Goal: Task Accomplishment & Management: Complete application form

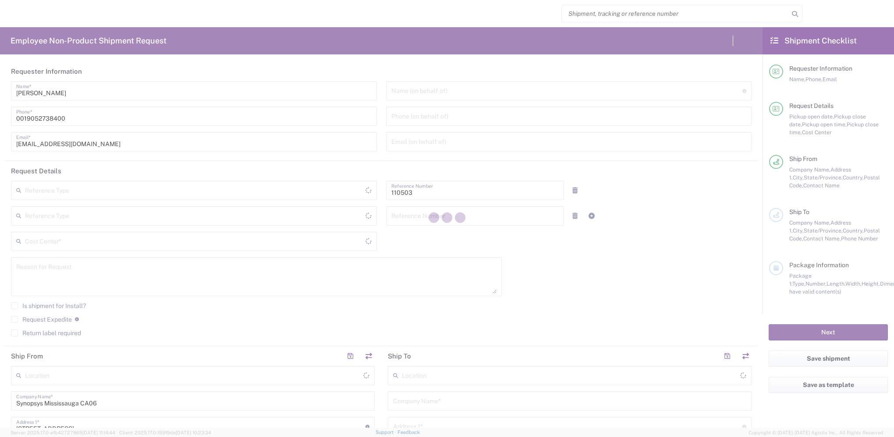
type input "Department"
type input "CA02, Facilities 110503"
type input "[GEOGRAPHIC_DATA]"
type input "Delivered at Place"
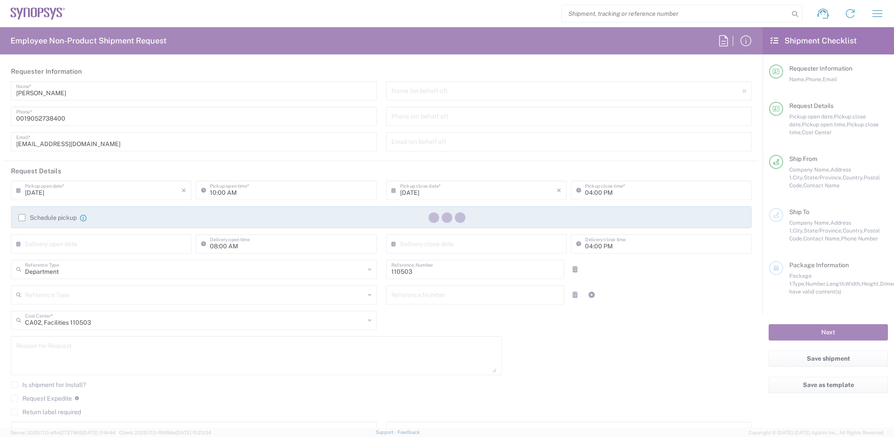
type input "[GEOGRAPHIC_DATA]"
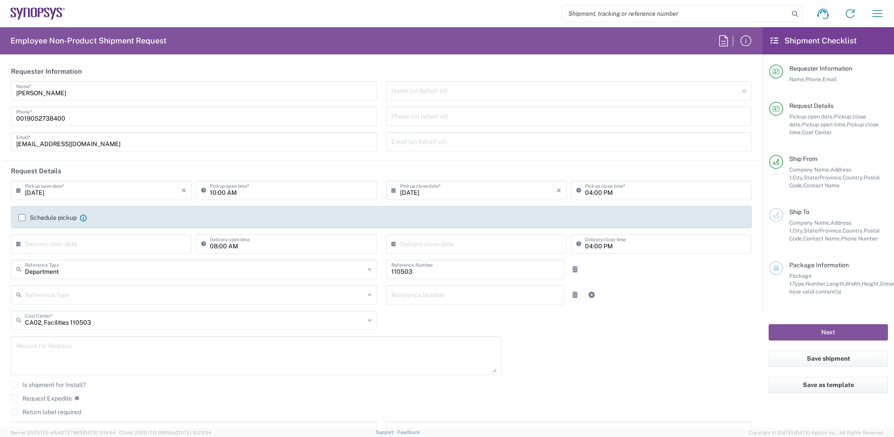
type input "[GEOGRAPHIC_DATA] CA06"
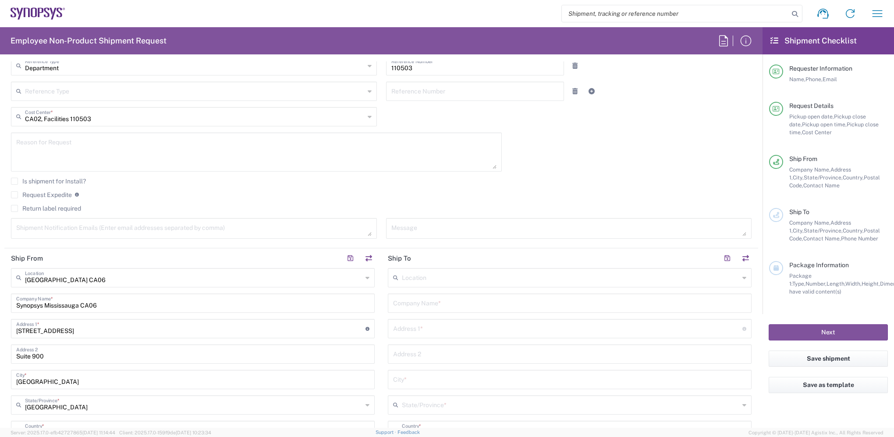
scroll to position [219, 0]
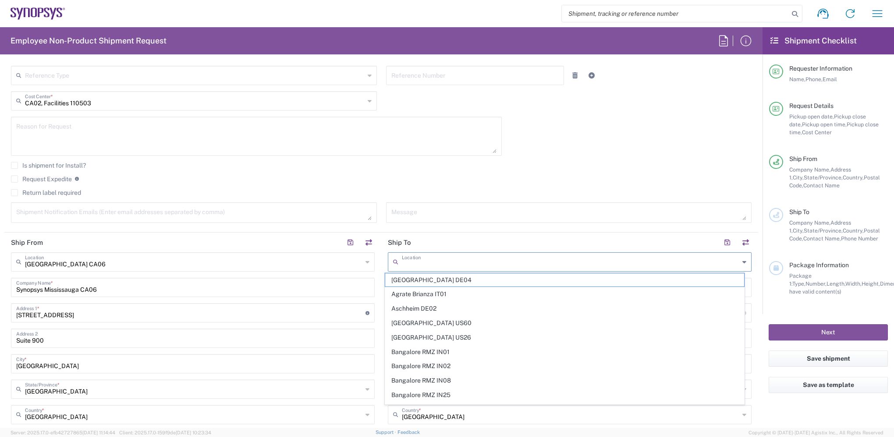
click at [426, 259] on input "text" at bounding box center [570, 260] width 337 height 15
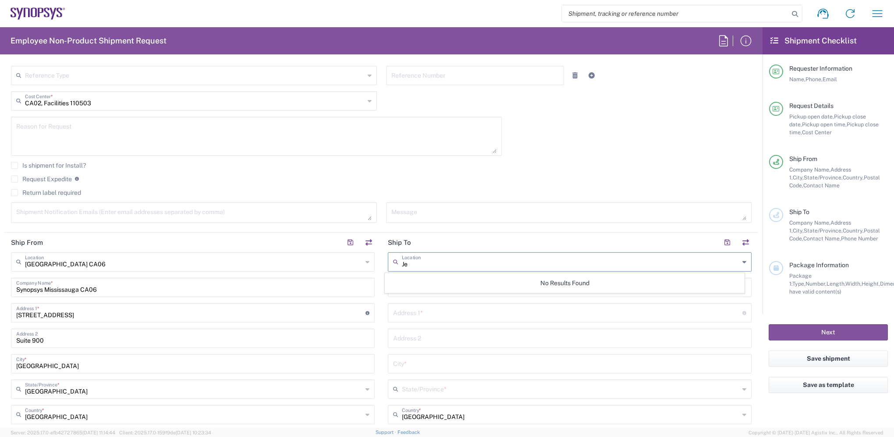
type input "J"
click at [418, 278] on span "Boxborough US8W" at bounding box center [564, 280] width 358 height 14
type input "Boxborough US8W"
type input "Synopsys Inc"
type input "[STREET_ADDRESS]"
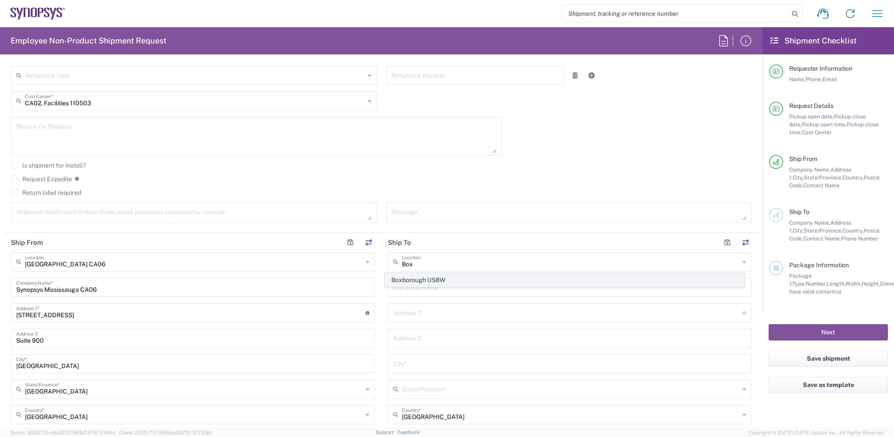
type input "[GEOGRAPHIC_DATA]"
type input "01719"
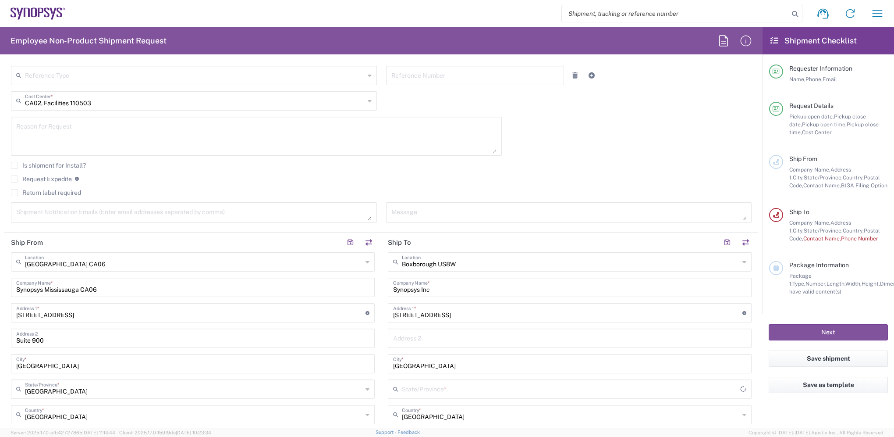
type input "[US_STATE]"
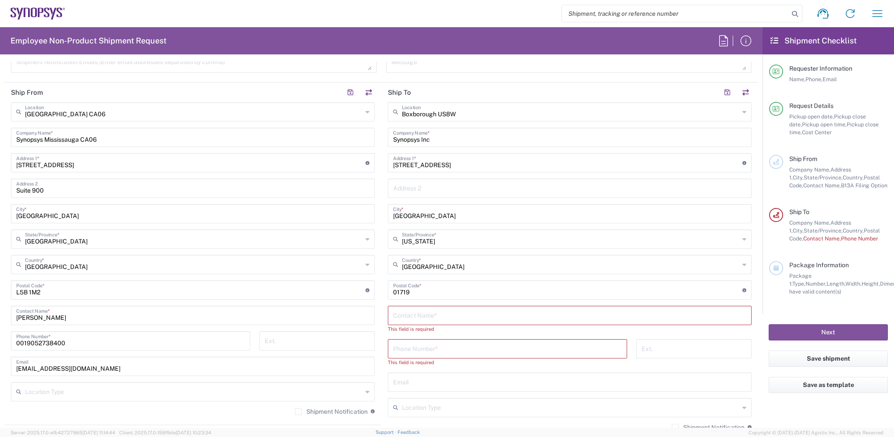
scroll to position [394, 0]
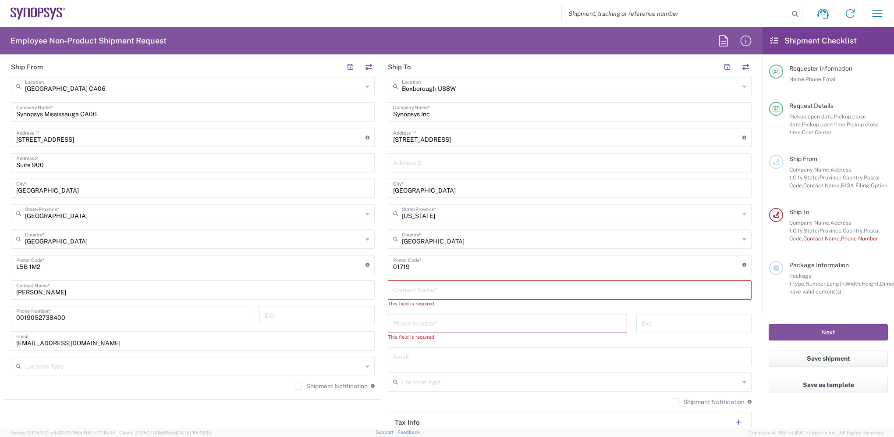
click at [417, 291] on input "text" at bounding box center [569, 288] width 353 height 15
type input "[PERSON_NAME]"
click at [417, 319] on input "tel" at bounding box center [507, 314] width 229 height 15
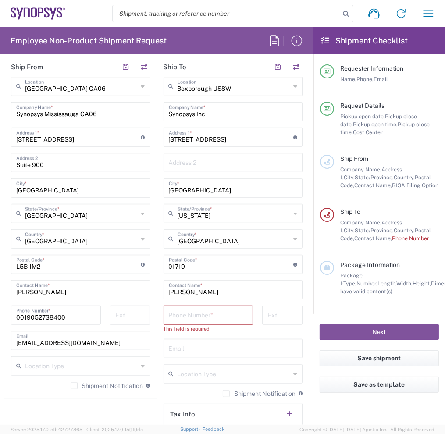
click at [181, 318] on input "tel" at bounding box center [208, 314] width 79 height 15
type input "6505845000"
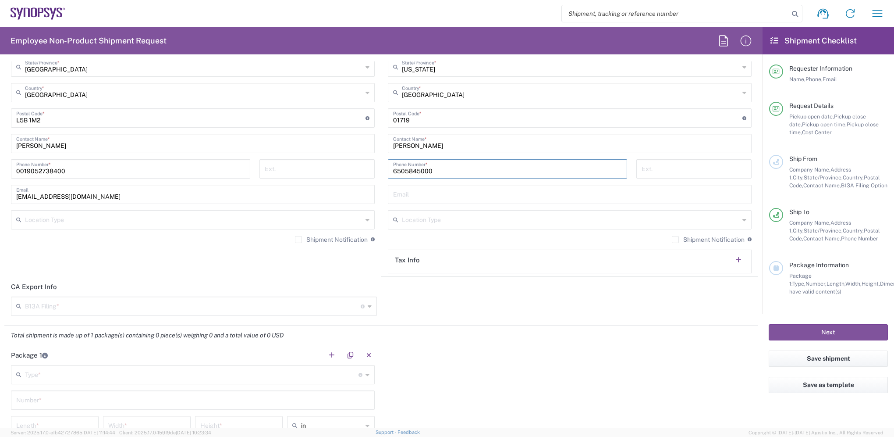
scroll to position [526, 0]
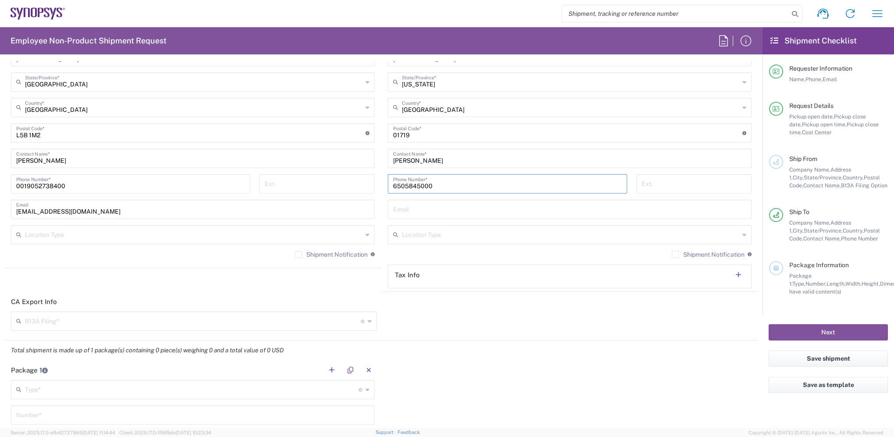
click at [82, 234] on input "text" at bounding box center [193, 233] width 337 height 15
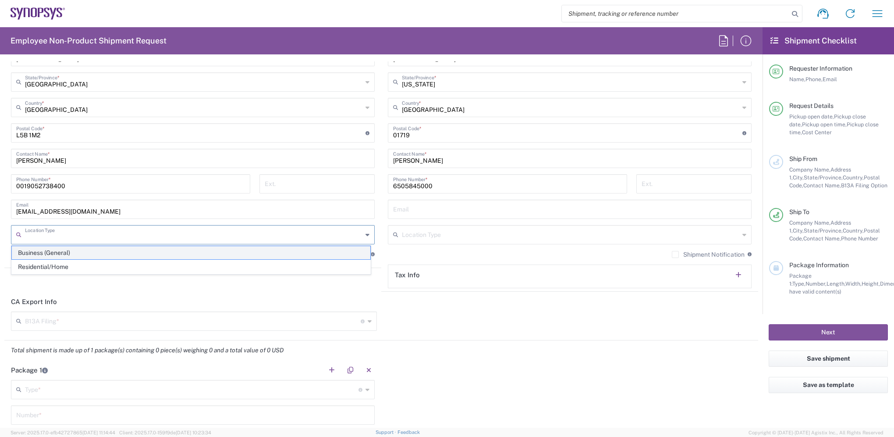
click at [80, 253] on span "Business (General)" at bounding box center [191, 253] width 358 height 14
type input "Business (General)"
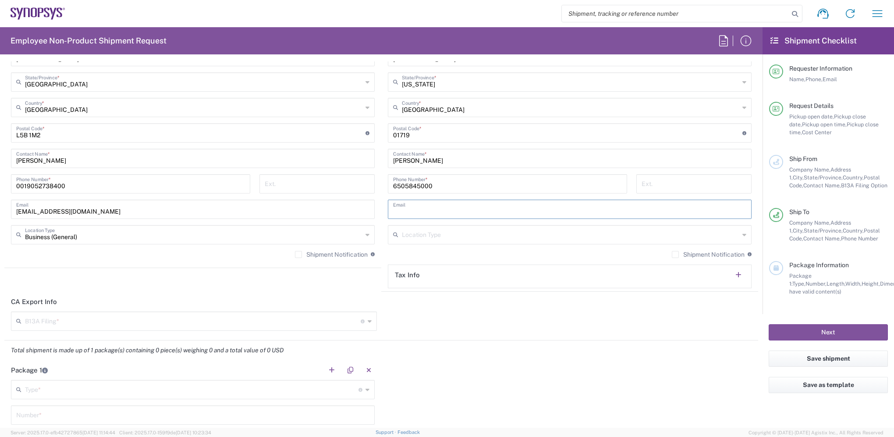
click at [510, 211] on input "text" at bounding box center [569, 208] width 353 height 15
type input "[PERSON_NAME][EMAIL_ADDRESS][DOMAIN_NAME]"
click at [500, 309] on header "CA Export Info" at bounding box center [381, 301] width 754 height 20
click at [424, 236] on input "text" at bounding box center [570, 233] width 337 height 15
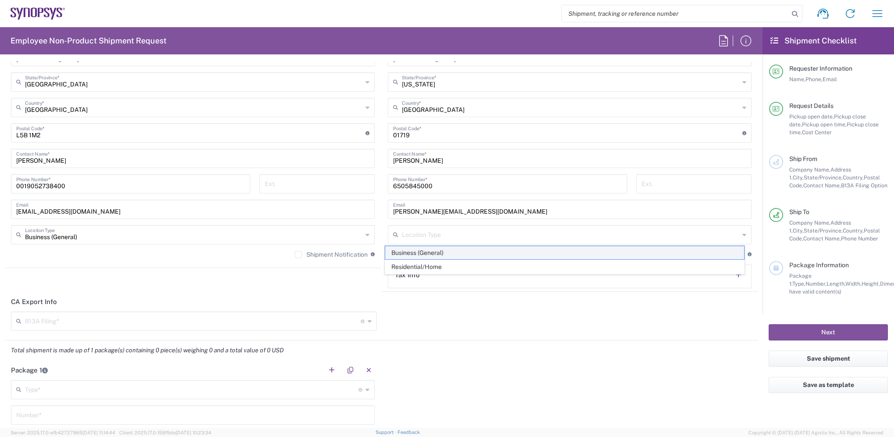
click at [425, 252] on span "Business (General)" at bounding box center [564, 253] width 358 height 14
type input "Business (General)"
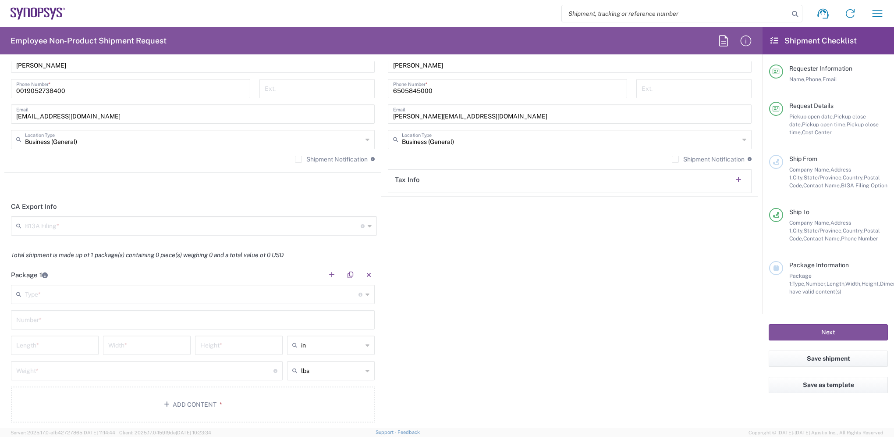
scroll to position [657, 0]
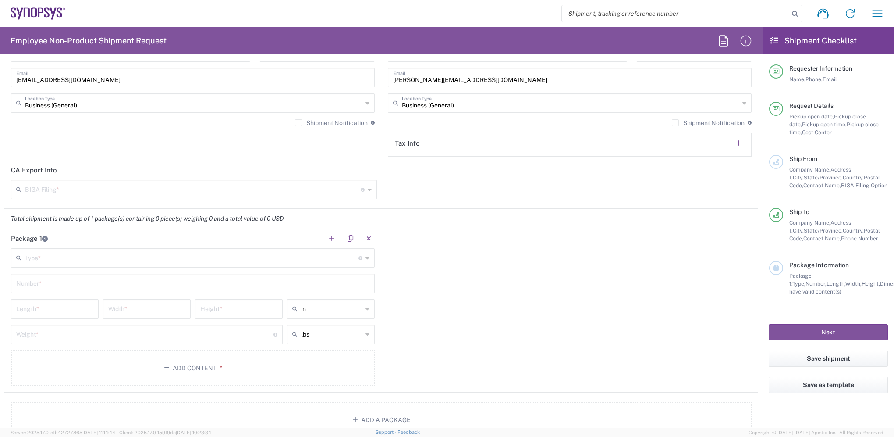
click at [39, 257] on input "text" at bounding box center [192, 256] width 334 height 15
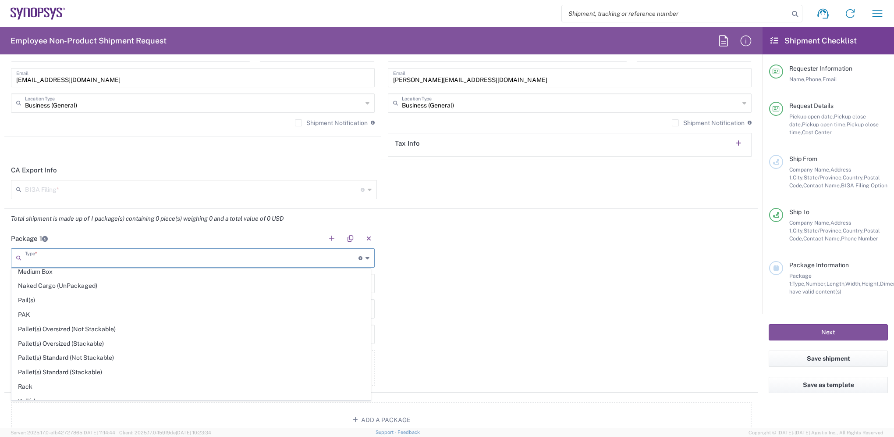
scroll to position [307, 0]
click at [29, 310] on span "PAK" at bounding box center [191, 314] width 358 height 14
type input "PAK"
type input "10.25"
type input "12.75"
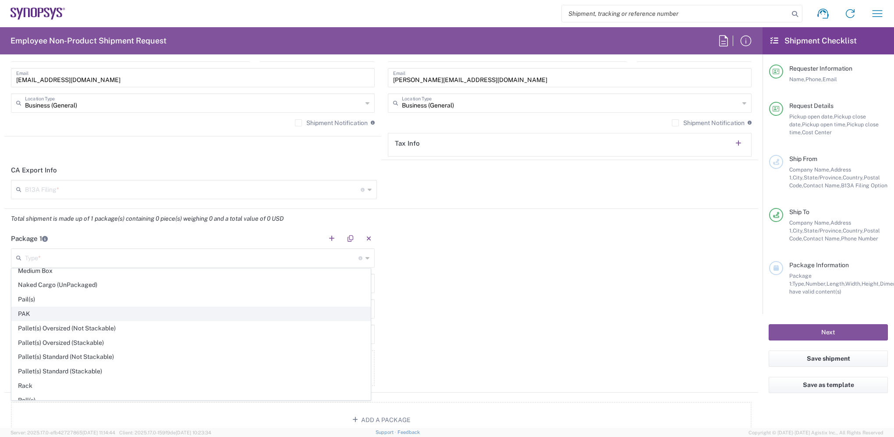
type input "1"
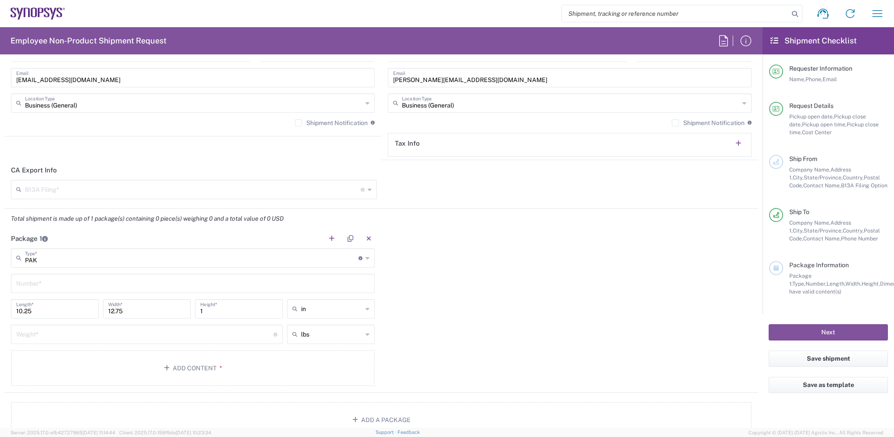
click at [82, 186] on input "text" at bounding box center [193, 188] width 336 height 15
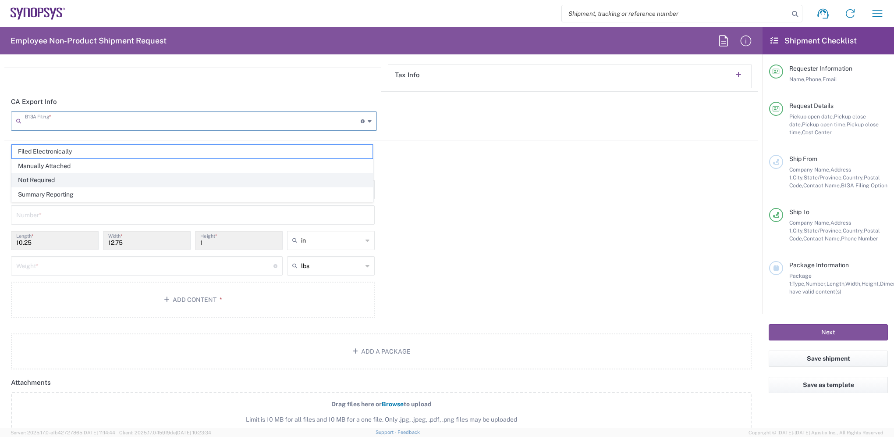
scroll to position [745, 0]
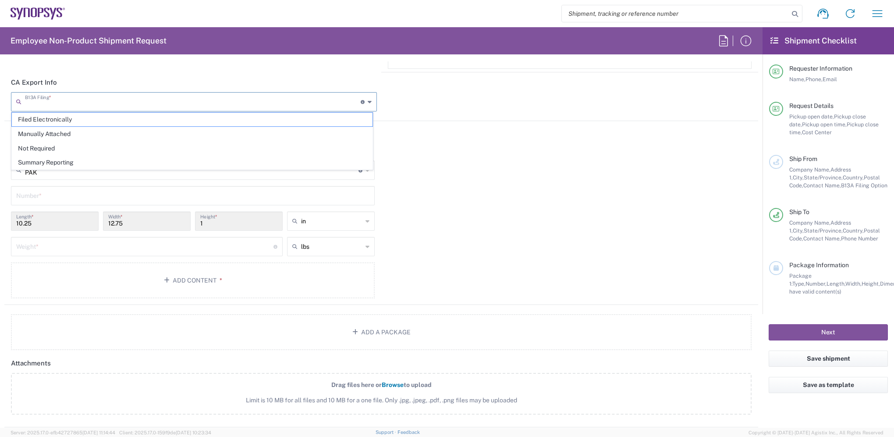
click at [431, 220] on div "Package 1 PAK Type * Material used to package goods Bale(s) Basket(s) Bolt(s) B…" at bounding box center [381, 223] width 754 height 164
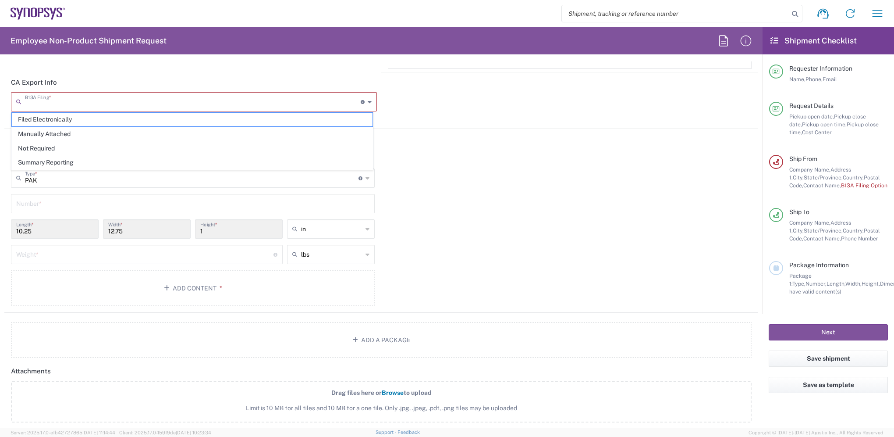
click at [106, 101] on input "text" at bounding box center [193, 100] width 336 height 15
click at [465, 233] on div "Package 1 PAK Type * Material used to package goods Bale(s) Basket(s) Bolt(s) B…" at bounding box center [381, 231] width 754 height 164
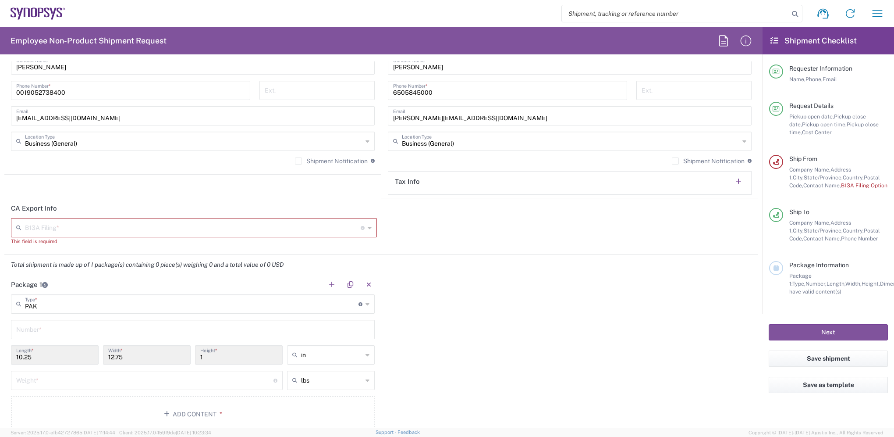
scroll to position [635, 0]
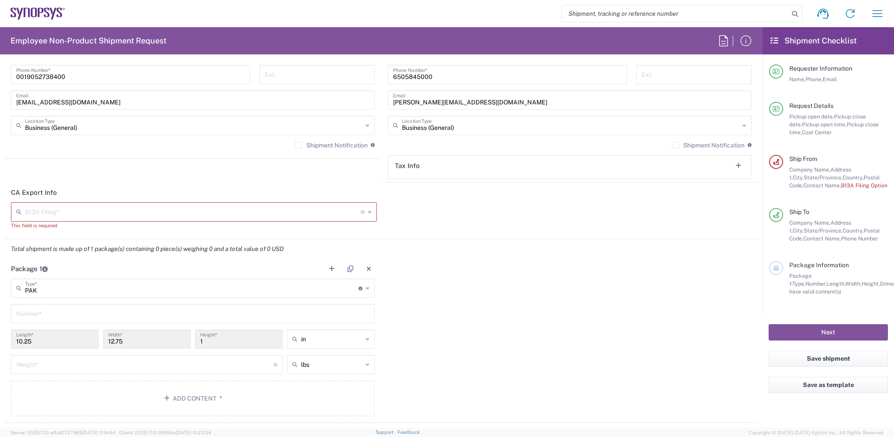
click at [50, 309] on input "text" at bounding box center [192, 312] width 353 height 15
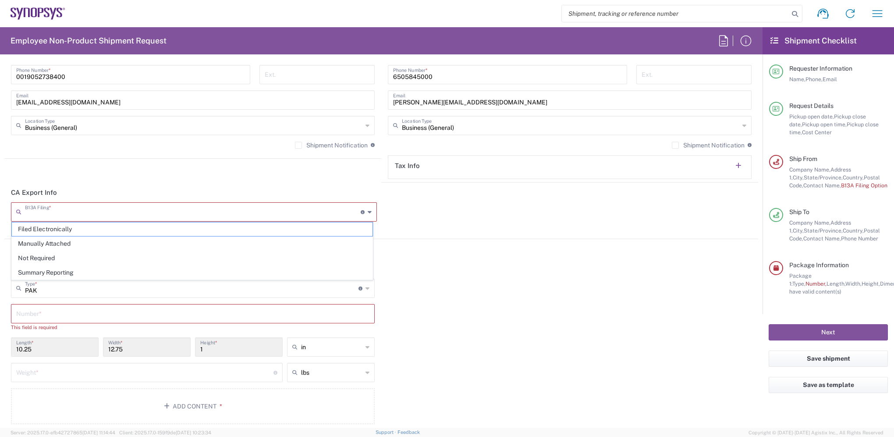
click at [60, 209] on input "text" at bounding box center [193, 210] width 336 height 15
click at [48, 244] on span "Manually Attached" at bounding box center [192, 244] width 361 height 14
type input "Manually Attached"
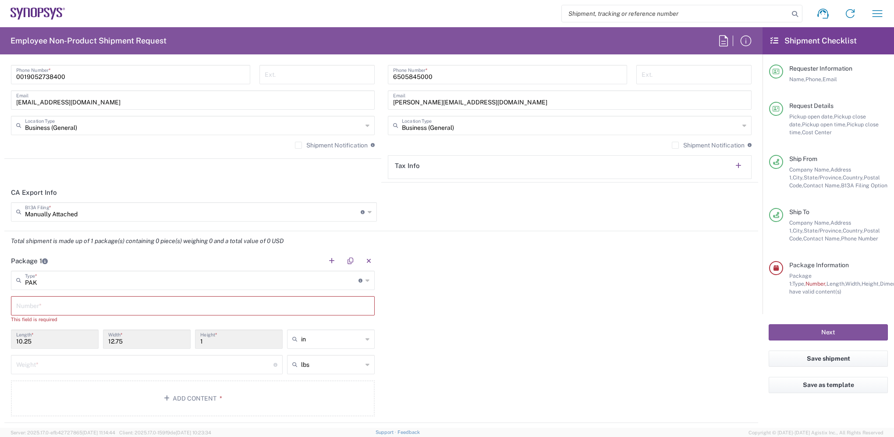
click at [54, 309] on input "text" at bounding box center [192, 304] width 353 height 15
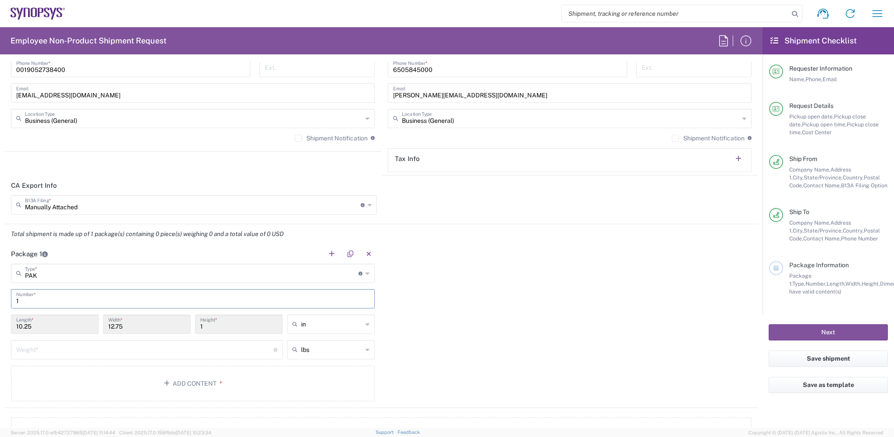
scroll to position [657, 0]
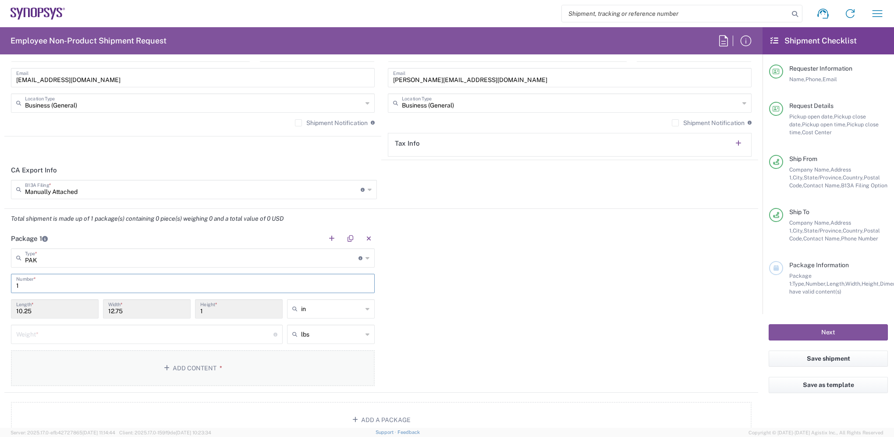
type input "1"
click at [203, 366] on button "Add Content *" at bounding box center [193, 368] width 364 height 36
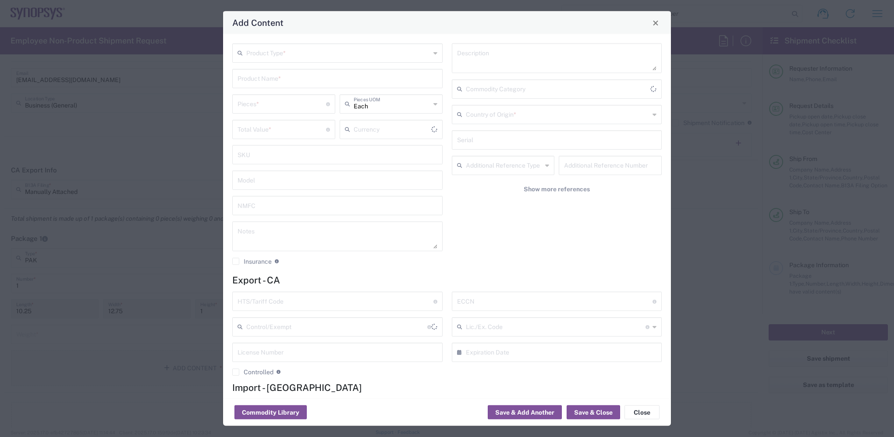
type input "US Dollar"
click at [272, 48] on input "text" at bounding box center [338, 52] width 184 height 15
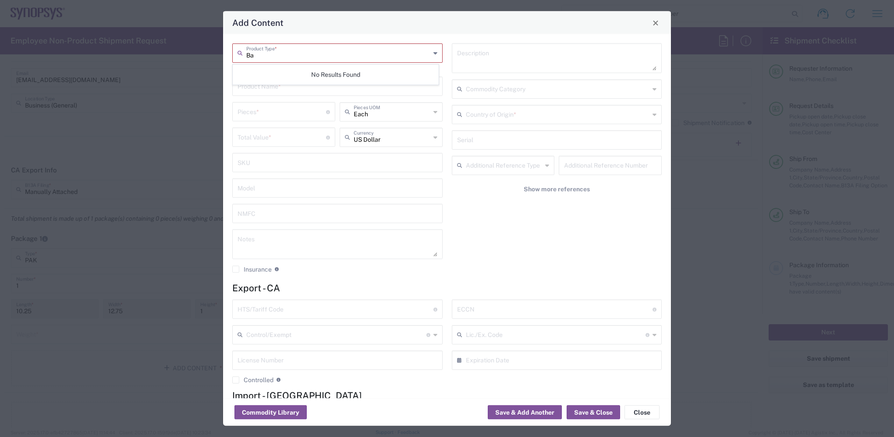
type input "B"
type input "S"
type input "c"
click at [269, 86] on span "General Commodity" at bounding box center [335, 86] width 205 height 14
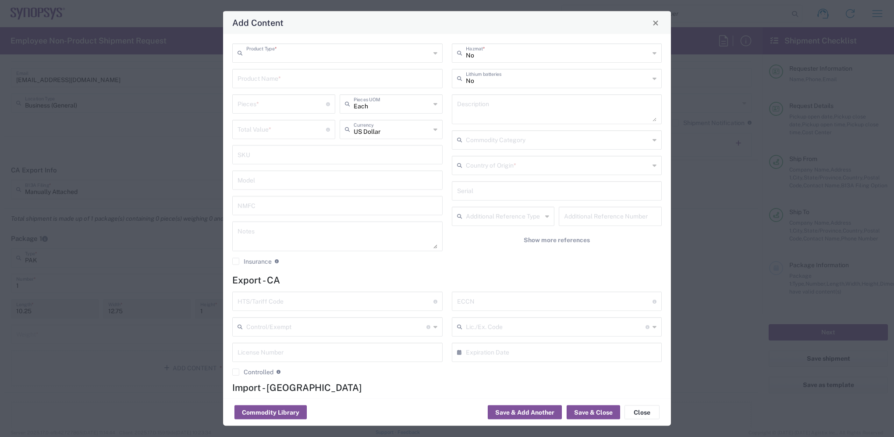
type input "General Commodity"
click at [279, 77] on input "text" at bounding box center [338, 77] width 200 height 15
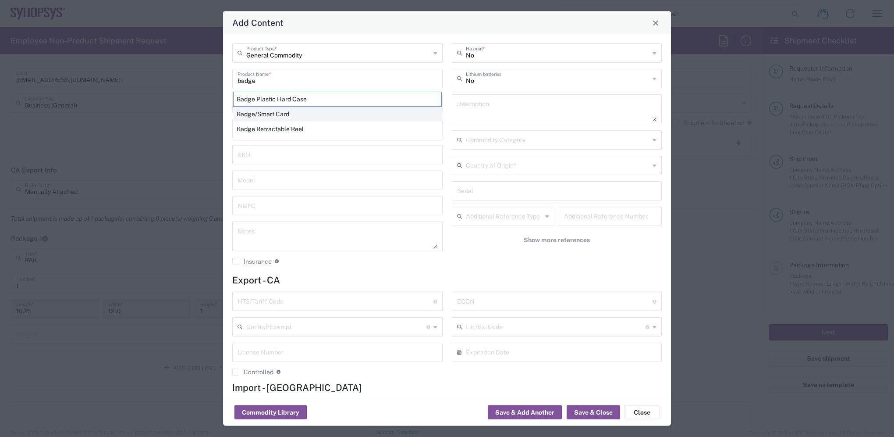
click at [274, 111] on div "Badge/Smart Card" at bounding box center [337, 113] width 209 height 15
type input "Badge/Smart Card"
type input "10.15"
type textarea "Badge/Smart Card"
type input "8523.52.0090"
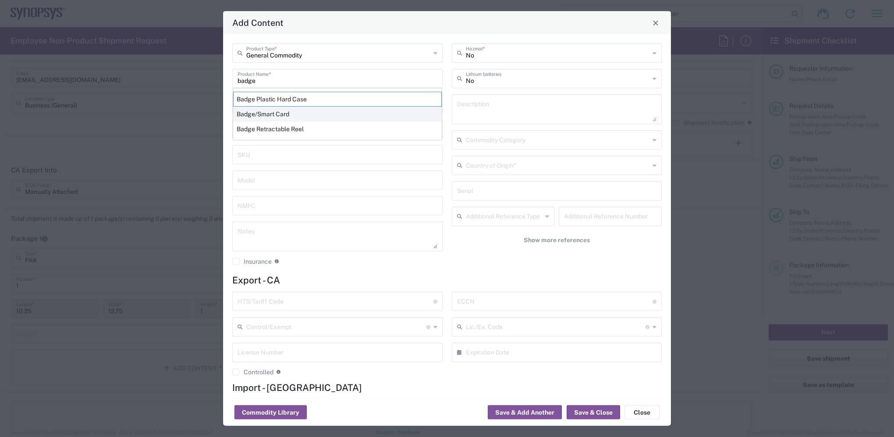
type input "BIS"
type input "EAR99"
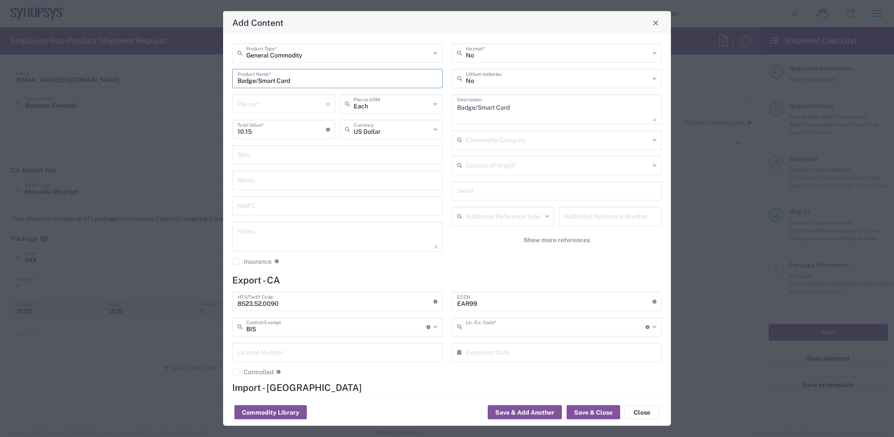
type input "NLR - No License Required"
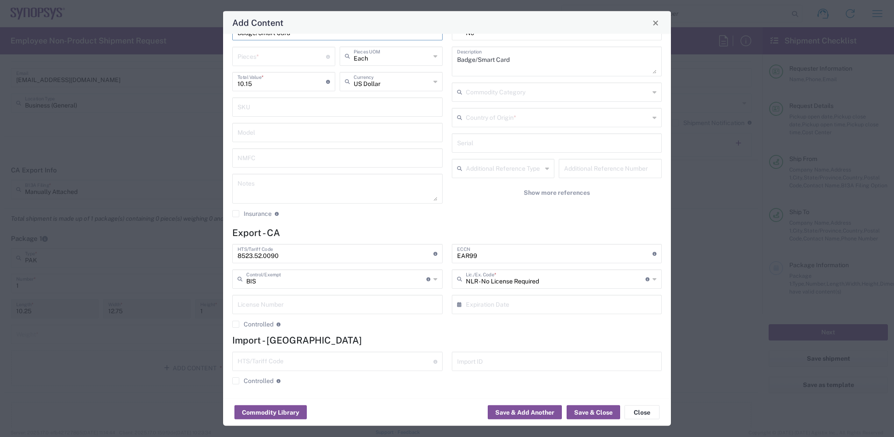
scroll to position [49, 0]
click at [607, 410] on button "Save & Close" at bounding box center [593, 412] width 53 height 14
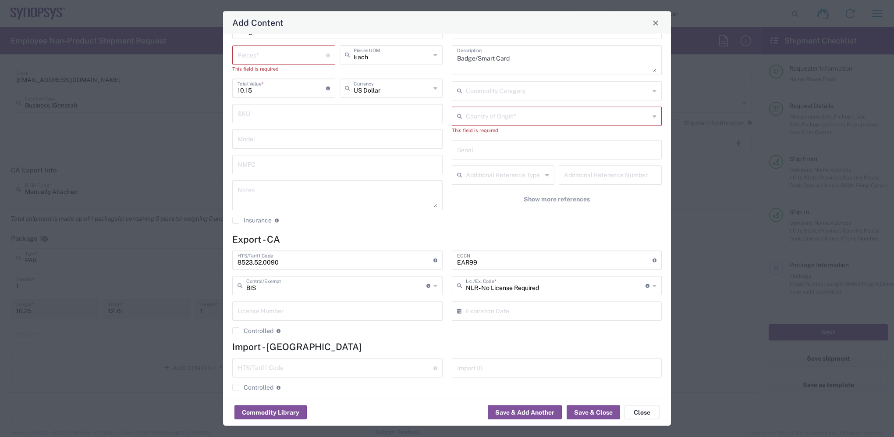
click at [266, 54] on input "number" at bounding box center [282, 54] width 89 height 15
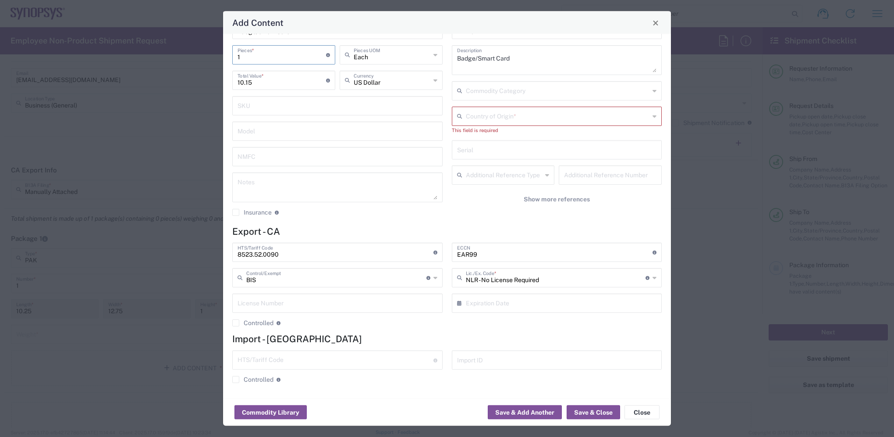
type input "18"
type input "182.7"
type input "18"
click at [326, 80] on icon at bounding box center [328, 80] width 4 height 4
click at [433, 57] on icon at bounding box center [435, 55] width 4 height 14
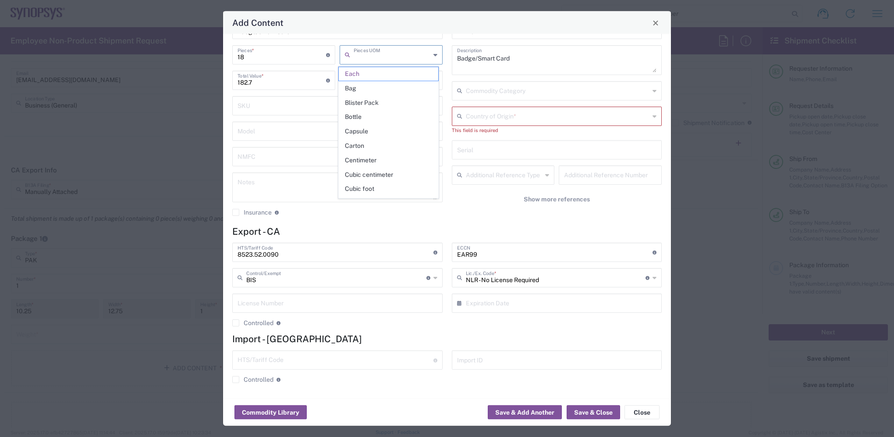
click at [433, 57] on icon at bounding box center [435, 55] width 4 height 14
click at [380, 75] on span "Each" at bounding box center [388, 74] width 99 height 14
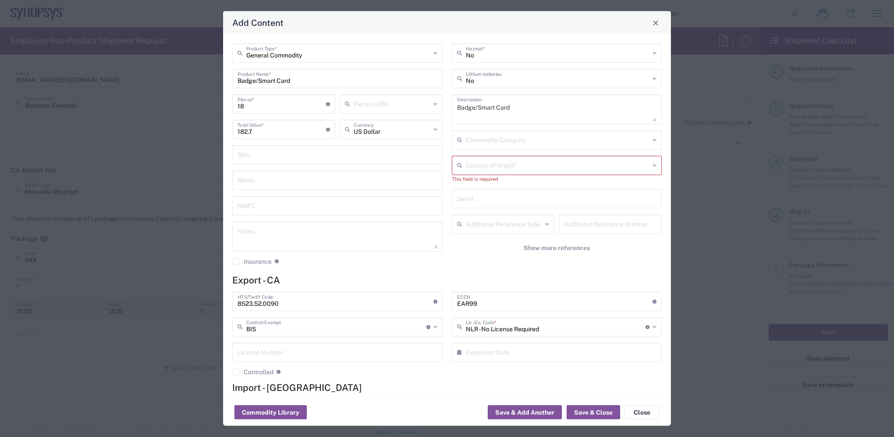
click at [480, 165] on input "text" at bounding box center [558, 164] width 184 height 15
type input "u"
type input "U"
type input "A"
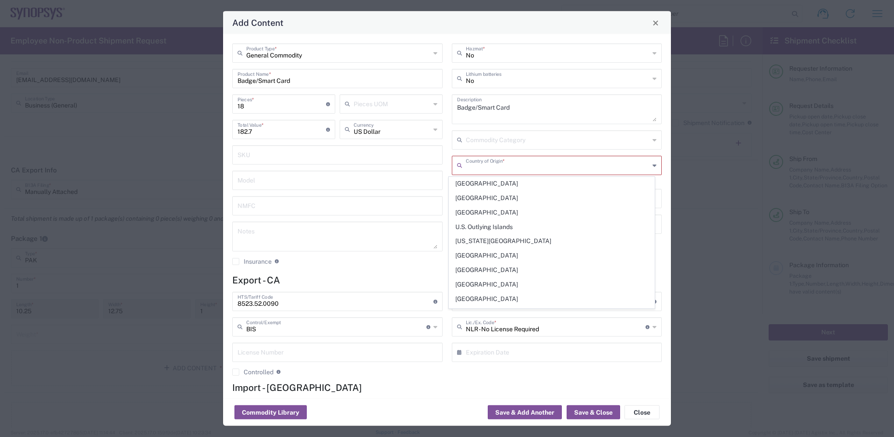
scroll to position [3287, 0]
click at [479, 296] on span "[GEOGRAPHIC_DATA]" at bounding box center [551, 303] width 205 height 14
type input "[GEOGRAPHIC_DATA]"
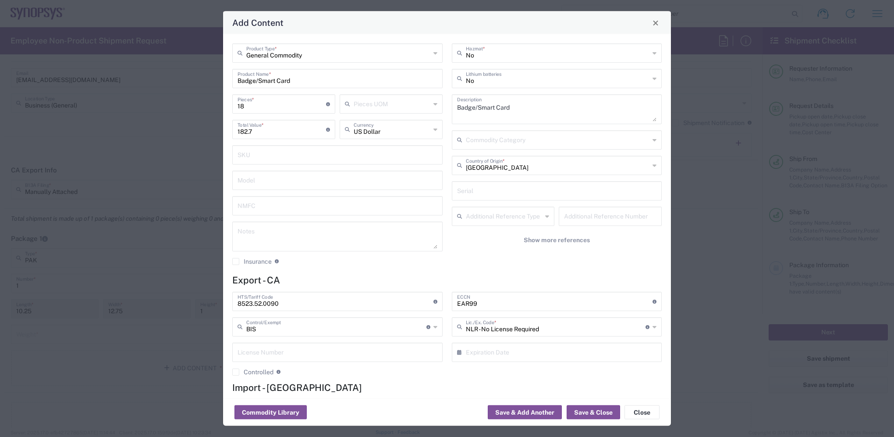
click at [479, 262] on div "No Hazmat * No Lithium batteries Badge/Smart Card Description Commodity Categor…" at bounding box center [557, 157] width 220 height 228
click at [591, 412] on button "Save & Close" at bounding box center [593, 412] width 53 height 14
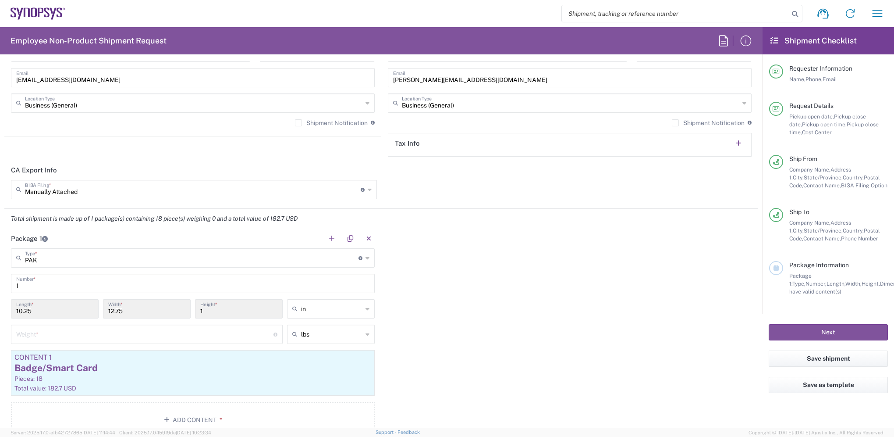
drag, startPoint x: 39, startPoint y: 307, endPoint x: -2, endPoint y: 307, distance: 40.3
click at [0, 307] on html "Shipment request Shipment tracking Employee non-product shipment request My shi…" at bounding box center [447, 218] width 894 height 437
drag, startPoint x: 0, startPoint y: 307, endPoint x: 48, endPoint y: 305, distance: 47.8
click at [47, 305] on input "10.25" at bounding box center [54, 307] width 77 height 15
click at [53, 253] on input "PAK" at bounding box center [192, 256] width 334 height 15
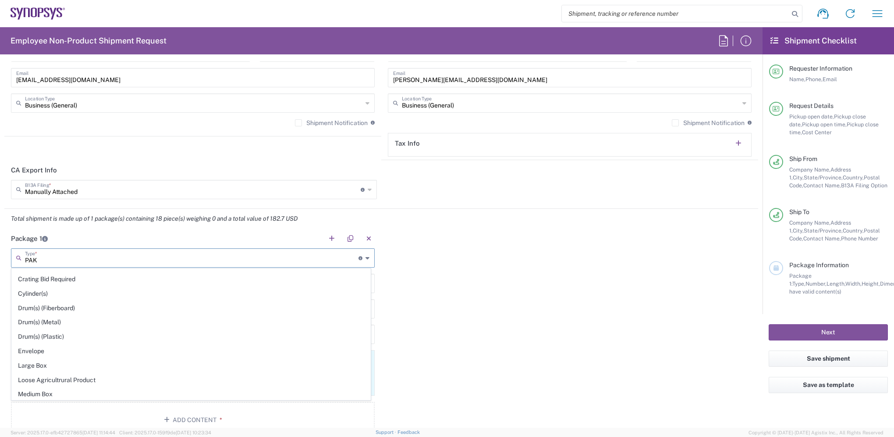
scroll to position [219, 0]
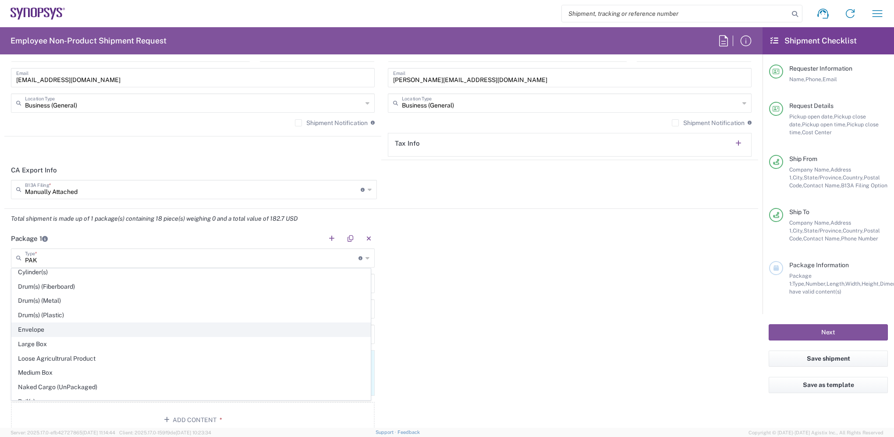
click at [51, 326] on span "Envelope" at bounding box center [191, 330] width 358 height 14
type input "Envelope"
type input "9.5"
type input "12.5"
type input "0.25"
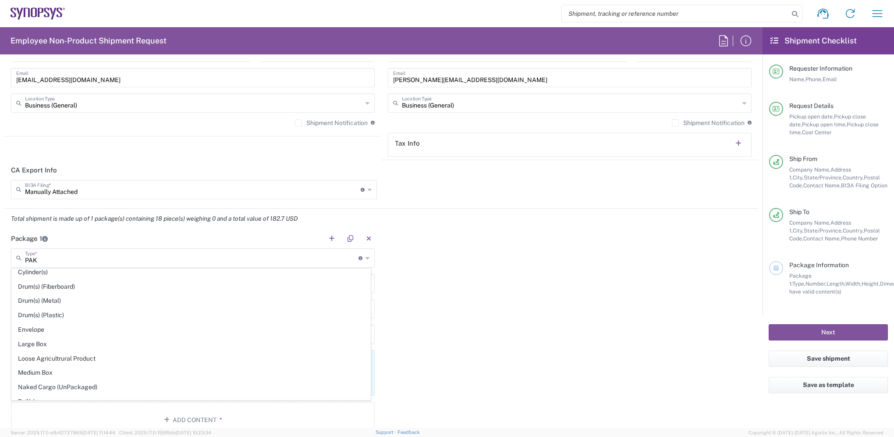
type input "1"
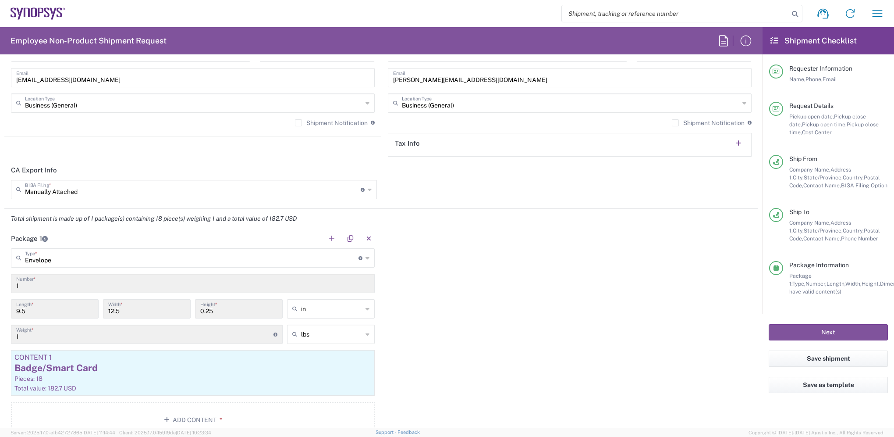
click at [28, 333] on input "1" at bounding box center [144, 333] width 257 height 15
click at [17, 335] on input "1" at bounding box center [144, 333] width 257 height 15
click at [25, 335] on input "1" at bounding box center [144, 333] width 257 height 15
click at [26, 331] on input "1" at bounding box center [144, 333] width 257 height 15
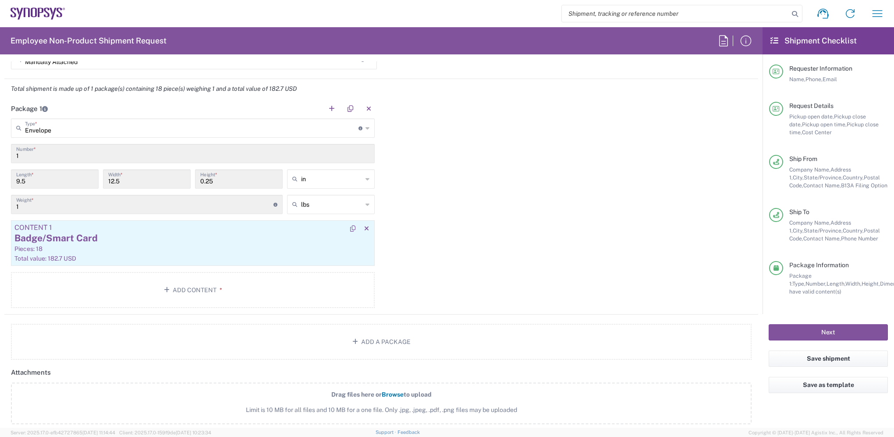
scroll to position [789, 0]
click at [273, 201] on icon at bounding box center [275, 203] width 4 height 4
click at [191, 199] on input "1" at bounding box center [144, 201] width 257 height 15
click at [22, 203] on input "1" at bounding box center [144, 201] width 257 height 15
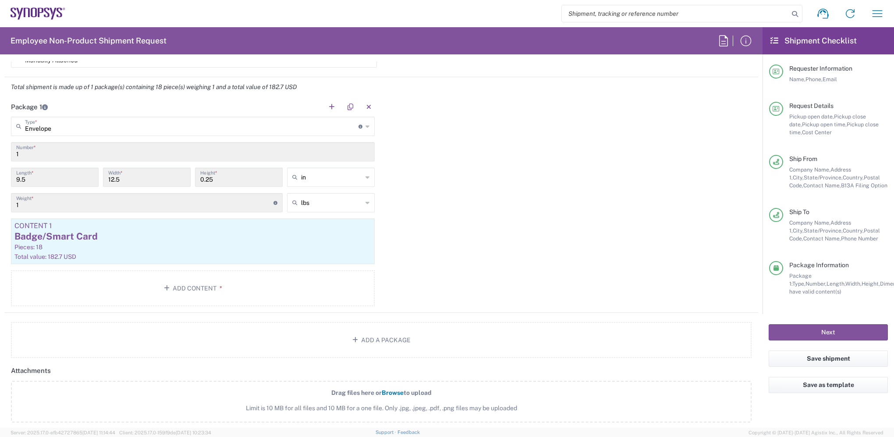
click at [16, 202] on div "1 Weight * Total weight of package(s) in pounds or kilograms" at bounding box center [147, 202] width 272 height 19
drag, startPoint x: 16, startPoint y: 202, endPoint x: 28, endPoint y: 203, distance: 12.4
click at [28, 203] on div "1 Weight * Total weight of package(s) in pounds or kilograms" at bounding box center [147, 202] width 272 height 19
click at [28, 203] on input "1" at bounding box center [144, 201] width 257 height 15
click at [366, 200] on icon at bounding box center [368, 202] width 4 height 14
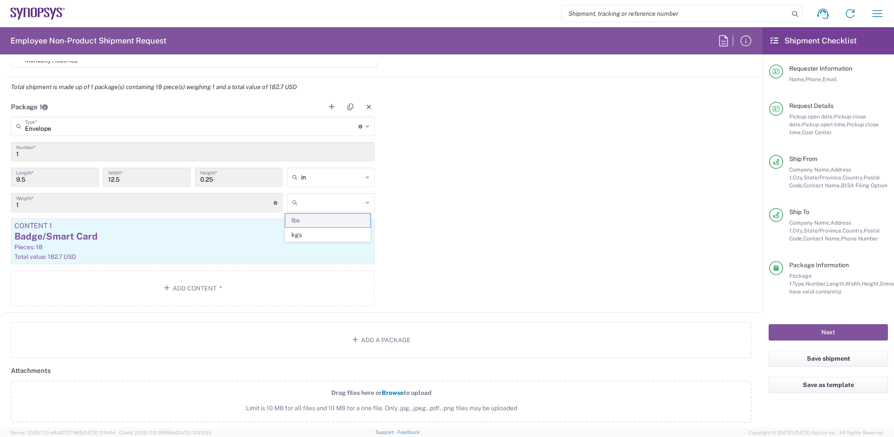
click at [340, 218] on span "lbs" at bounding box center [327, 220] width 85 height 14
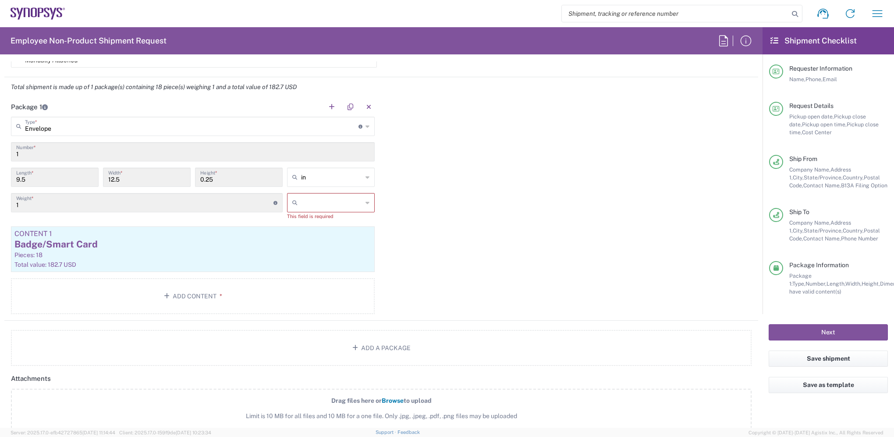
click at [366, 200] on icon at bounding box center [368, 202] width 4 height 14
click at [300, 233] on span "lbs" at bounding box center [327, 235] width 85 height 14
type input "lbs"
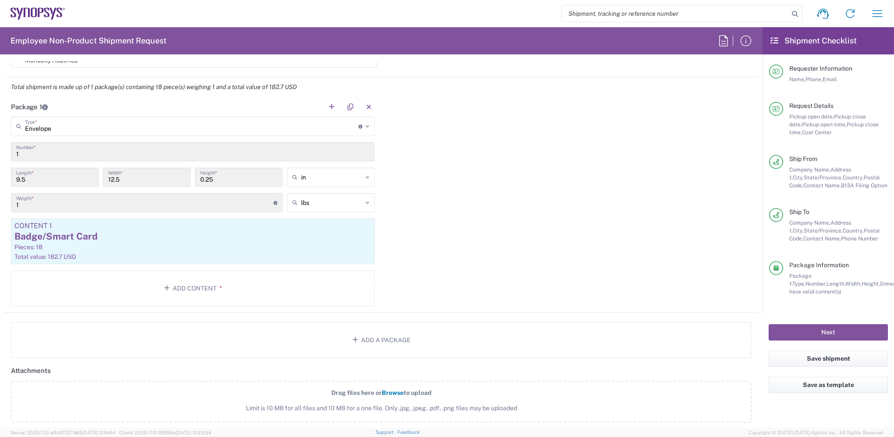
click at [33, 199] on input "1" at bounding box center [144, 201] width 257 height 15
click at [28, 205] on input "1" at bounding box center [144, 201] width 257 height 15
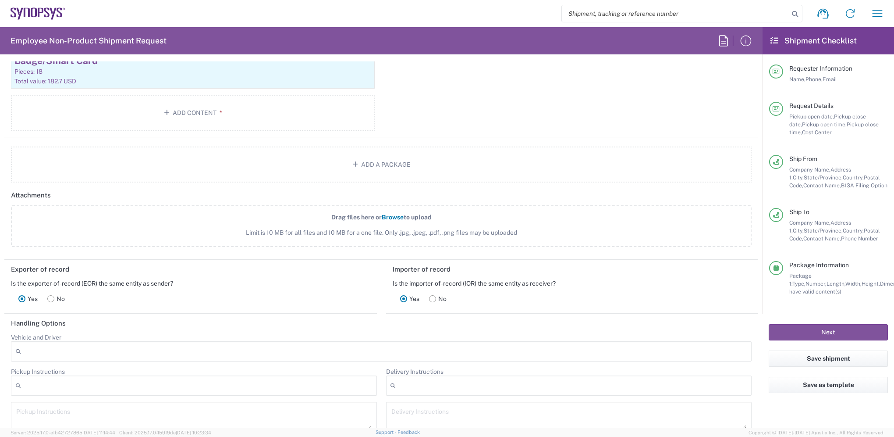
scroll to position [1161, 0]
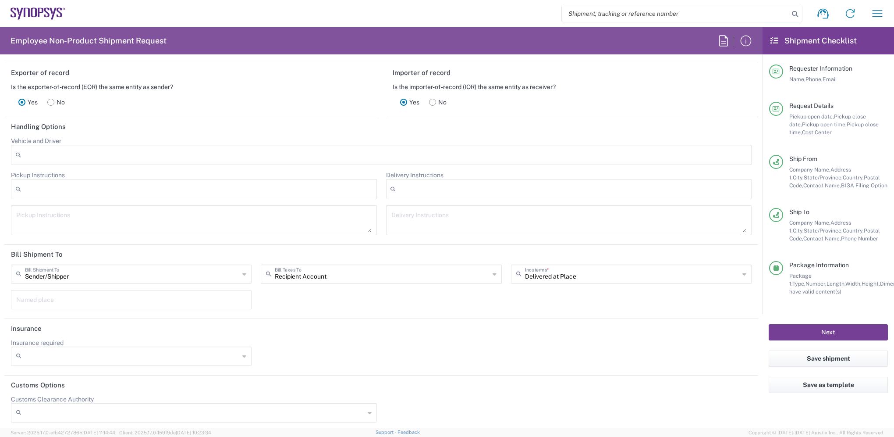
click at [834, 331] on button "Next" at bounding box center [828, 332] width 119 height 16
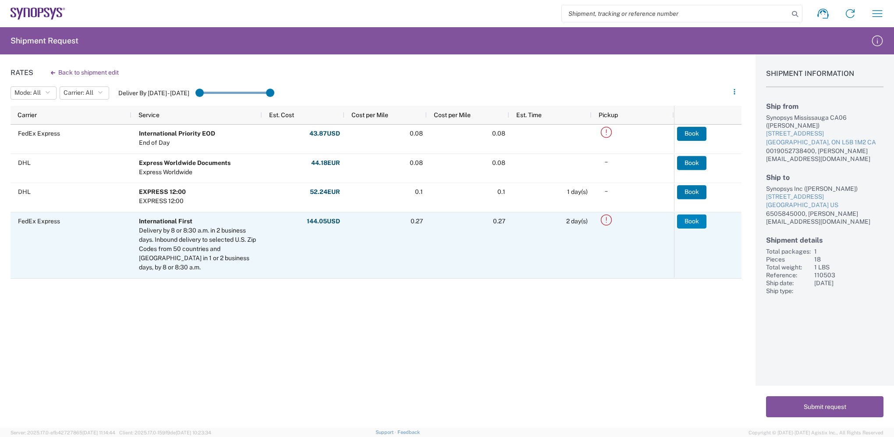
click at [695, 220] on button "Book" at bounding box center [691, 221] width 29 height 14
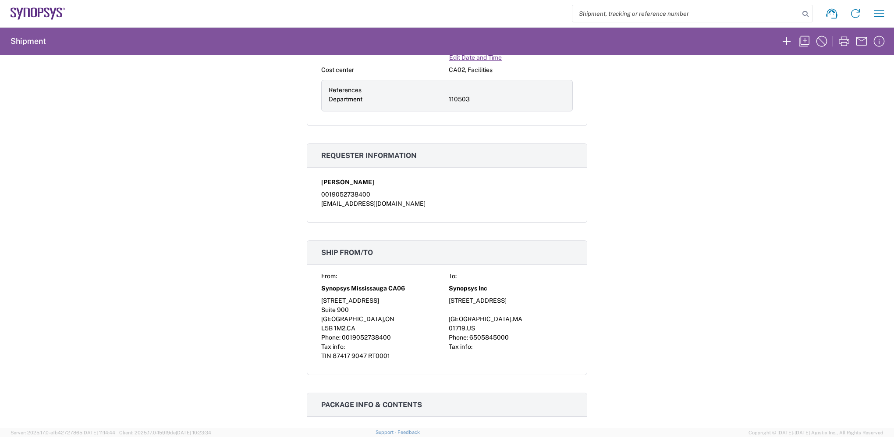
scroll to position [62, 0]
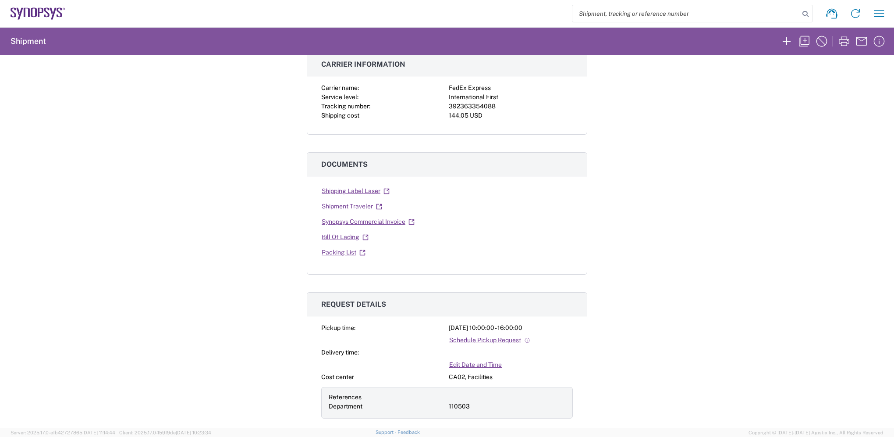
click at [698, 245] on div "Shipment 56564015 Google Maps Carrier information Carrier name: FedEx Express S…" at bounding box center [447, 241] width 894 height 373
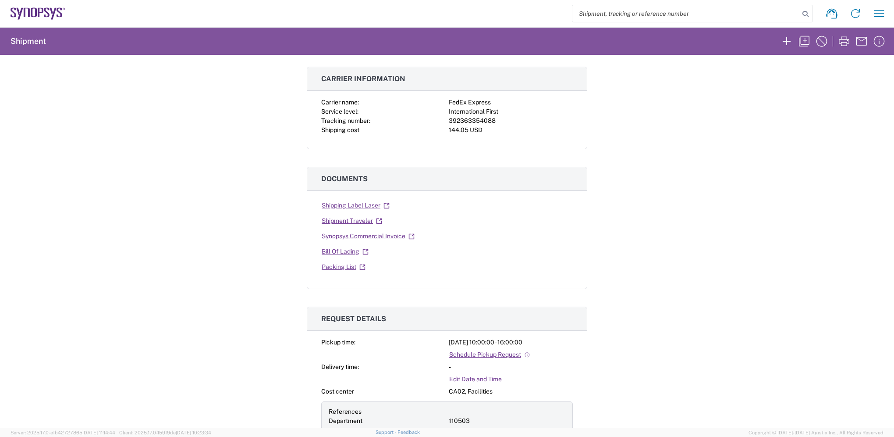
scroll to position [0, 0]
